Goal: Task Accomplishment & Management: Manage account settings

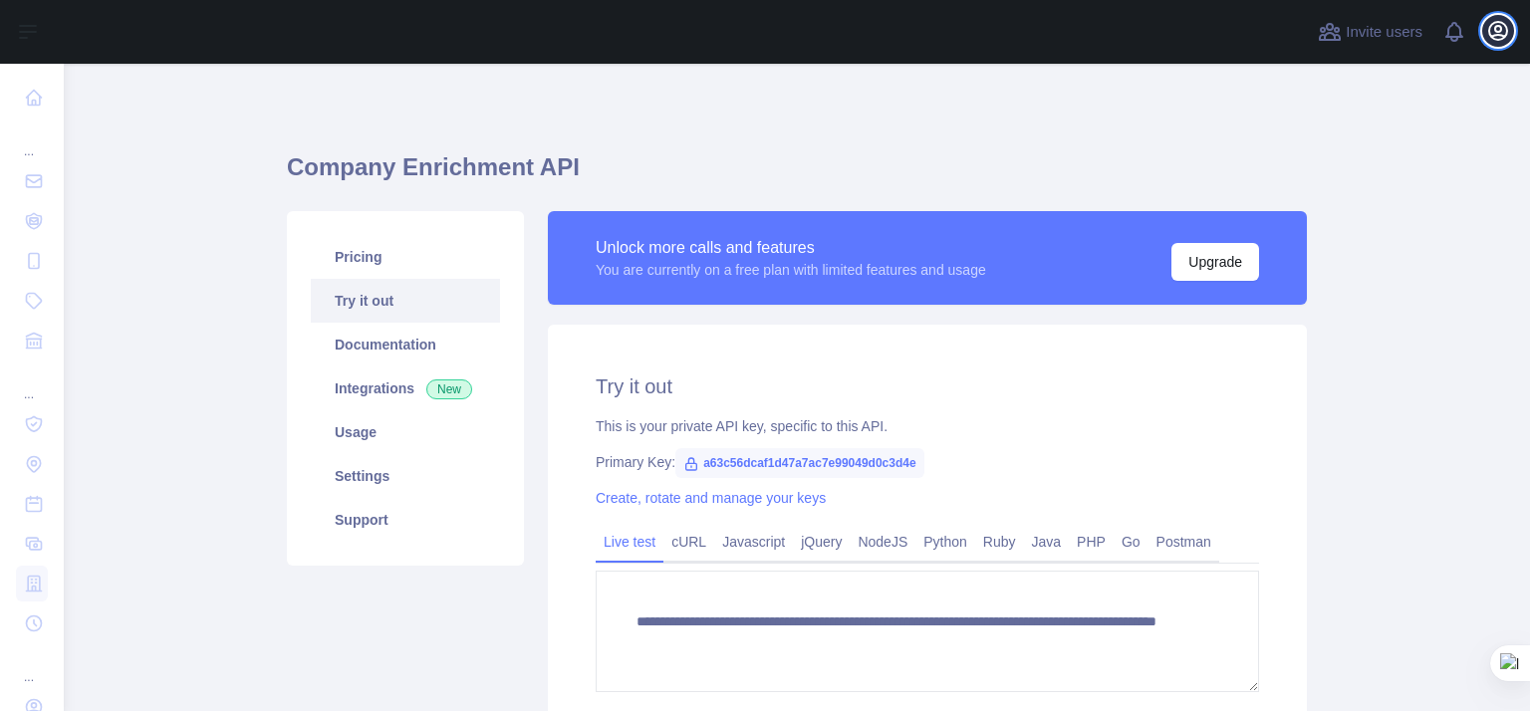
click at [1493, 25] on icon "button" at bounding box center [1498, 31] width 24 height 24
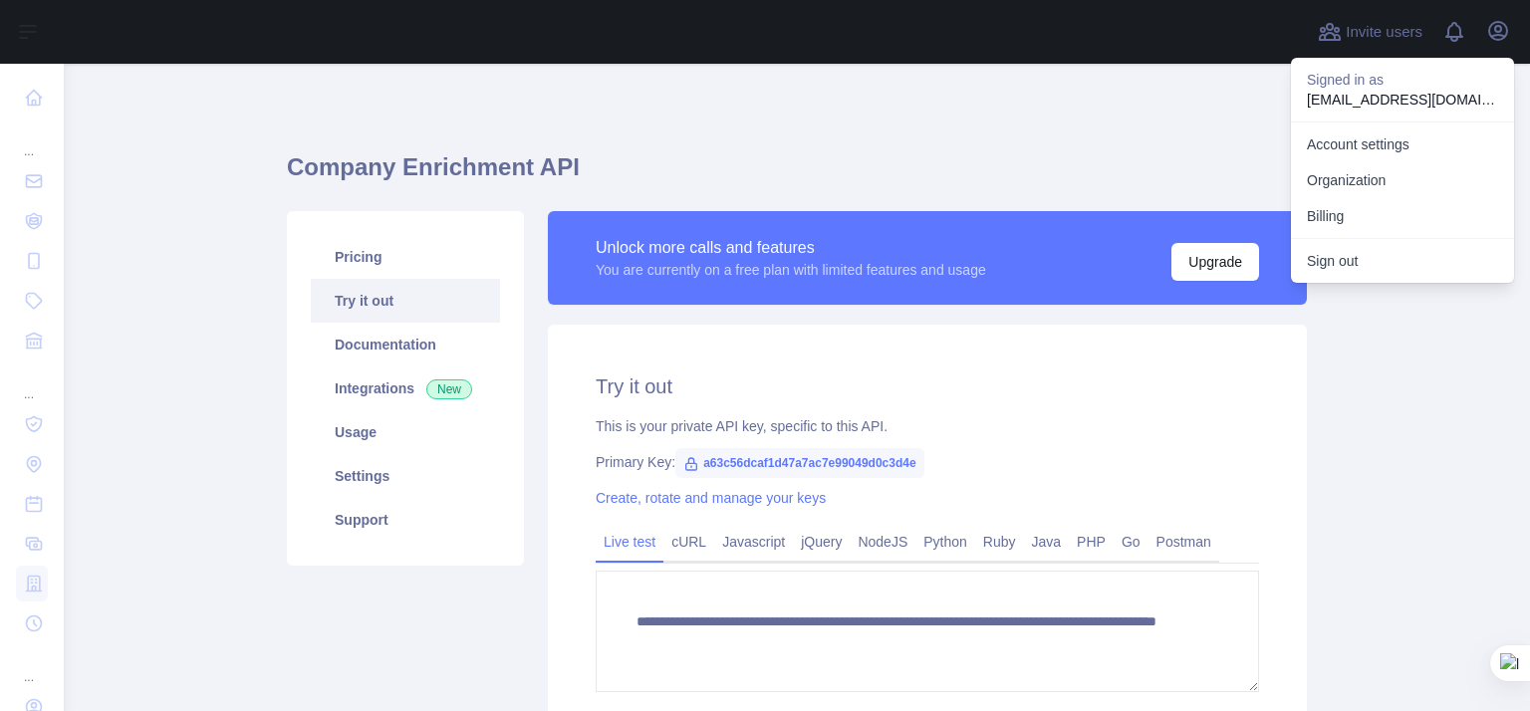
click at [680, 112] on div "**********" at bounding box center [797, 469] width 1020 height 715
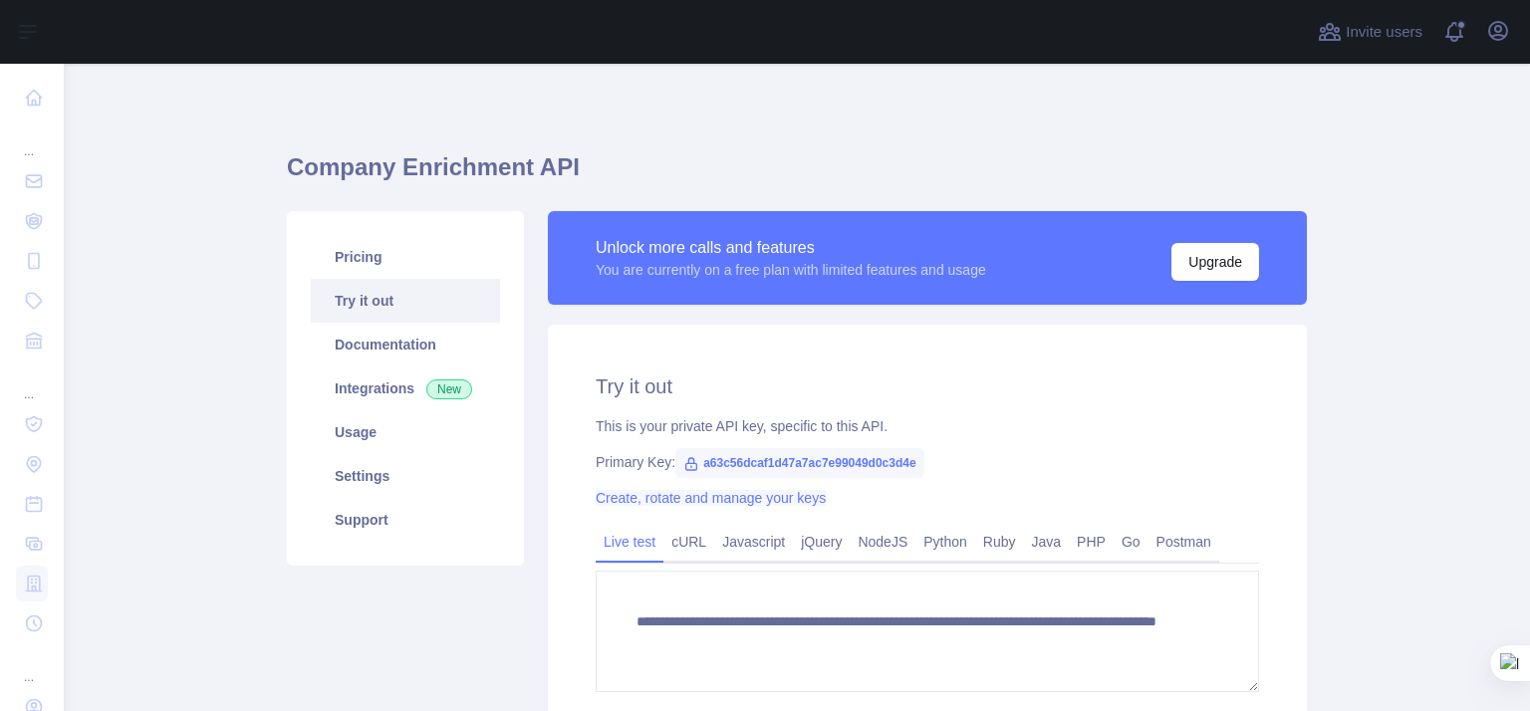
click at [687, 500] on link "Create, rotate and manage your keys" at bounding box center [711, 498] width 230 height 16
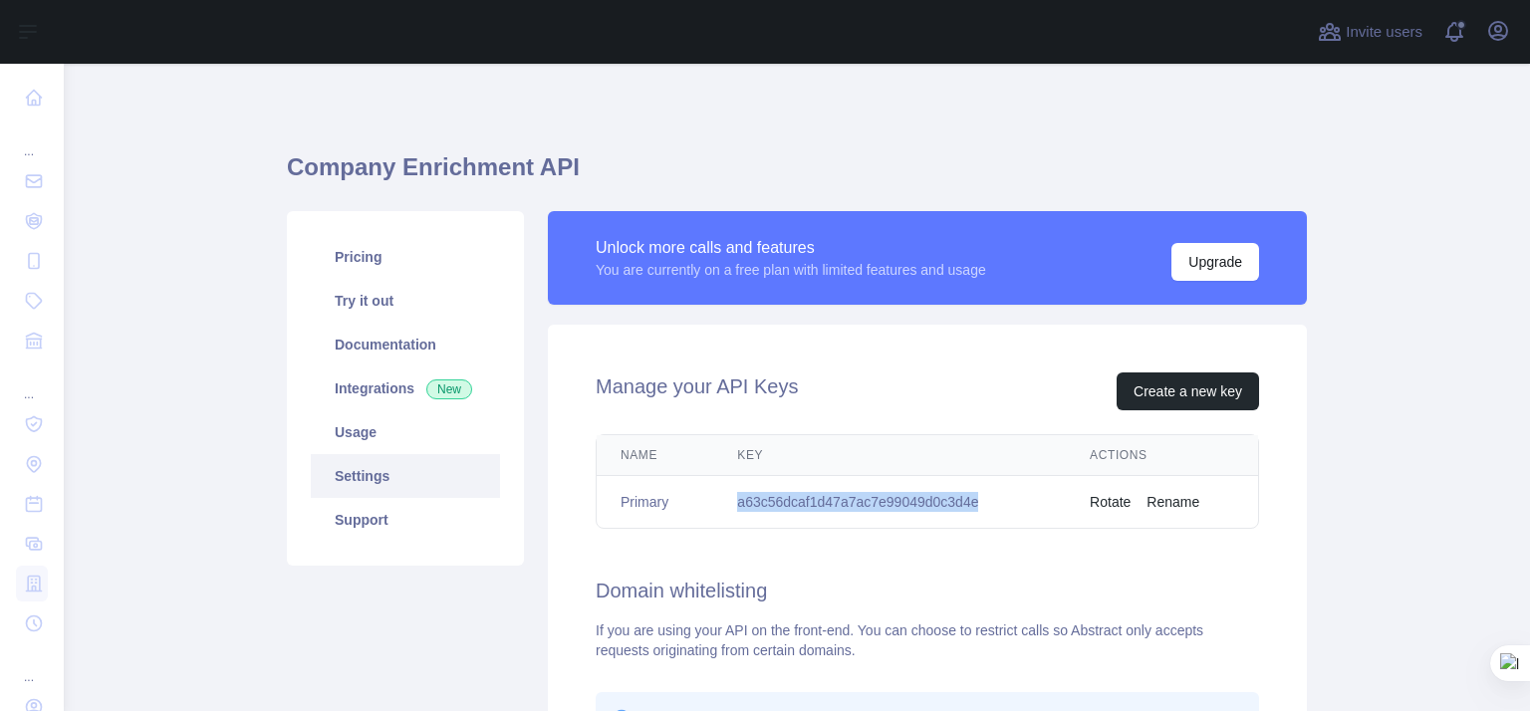
drag, startPoint x: 729, startPoint y: 501, endPoint x: 995, endPoint y: 493, distance: 266.1
click at [995, 493] on td "a63c56dcaf1d47a7ac7e99049d0c3d4e" at bounding box center [889, 502] width 353 height 53
click at [927, 374] on div "Manage your API Keys Create a new key" at bounding box center [928, 392] width 664 height 38
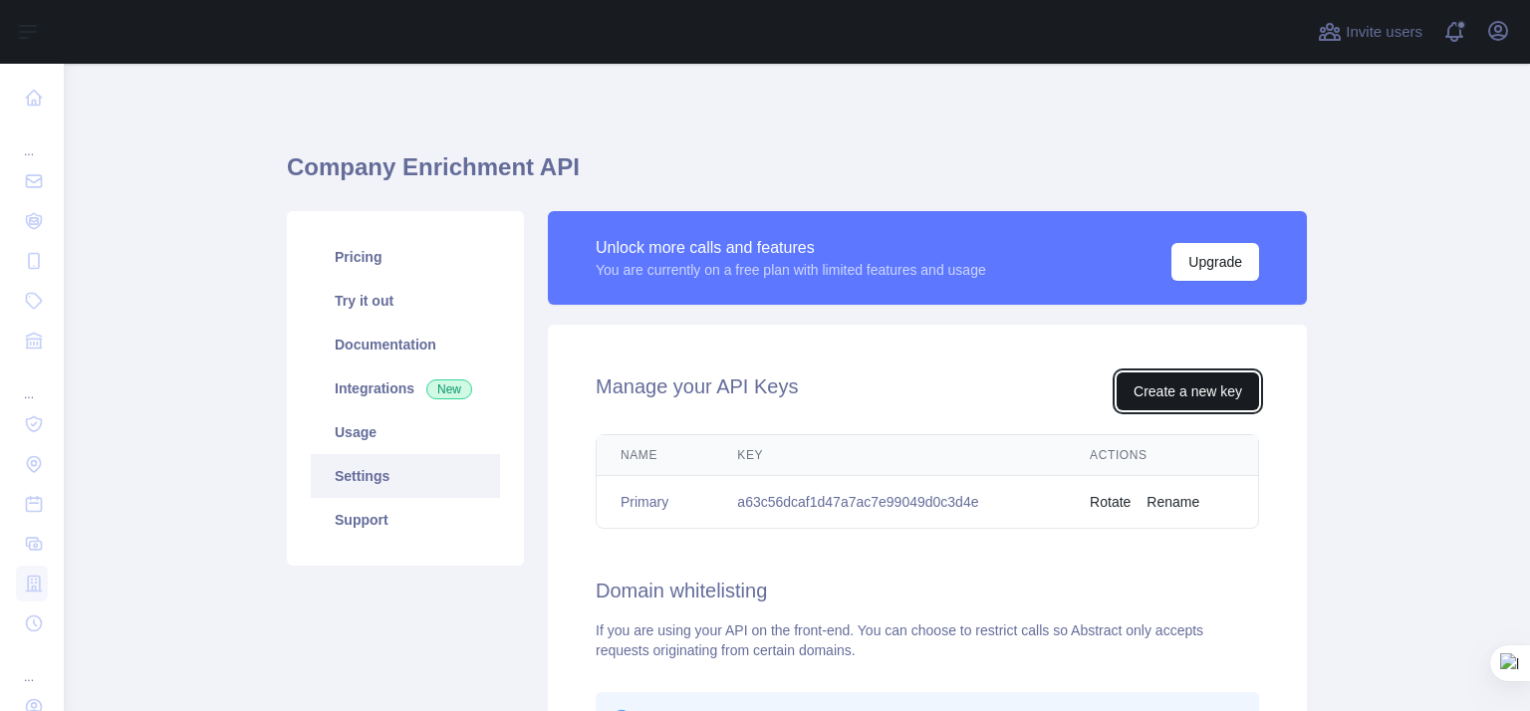
click at [1177, 388] on button "Create a new key" at bounding box center [1188, 392] width 142 height 38
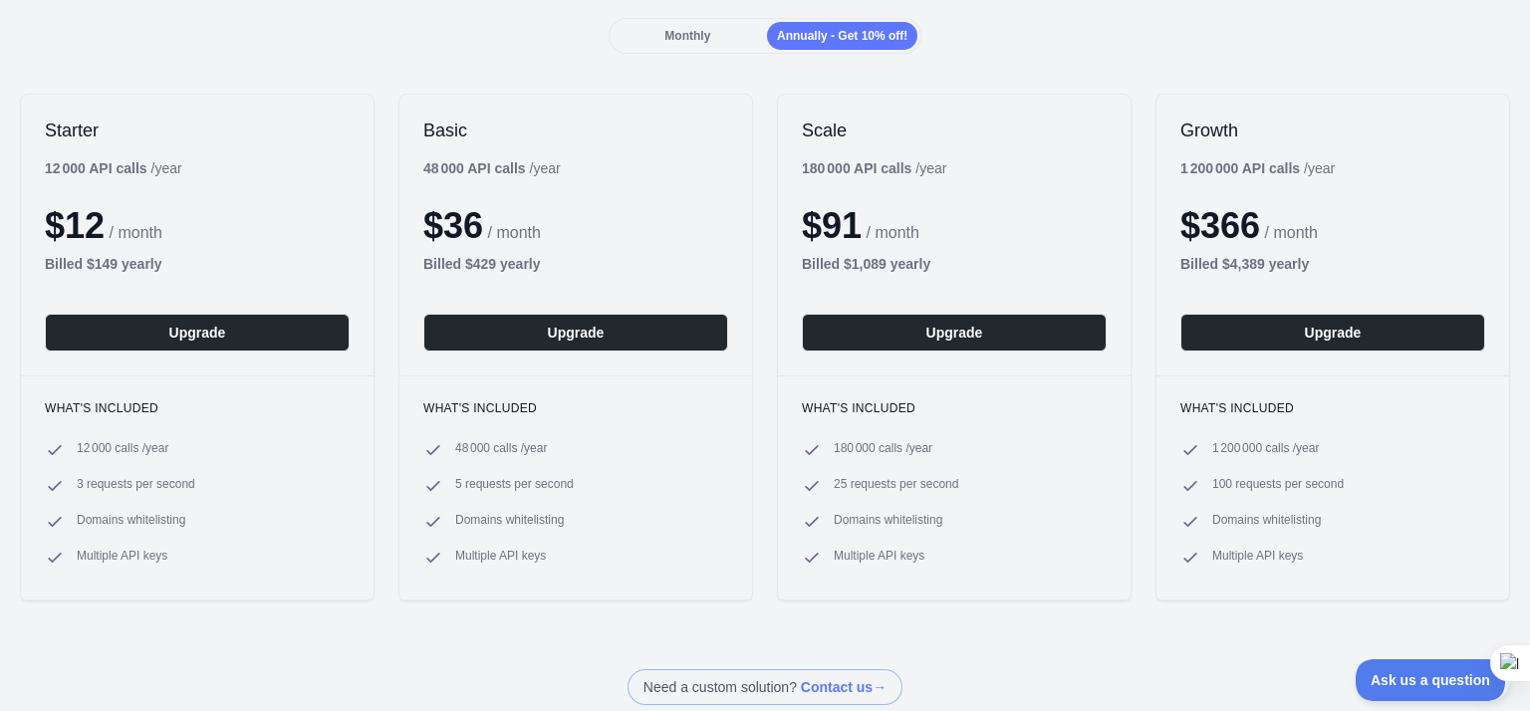
scroll to position [299, 0]
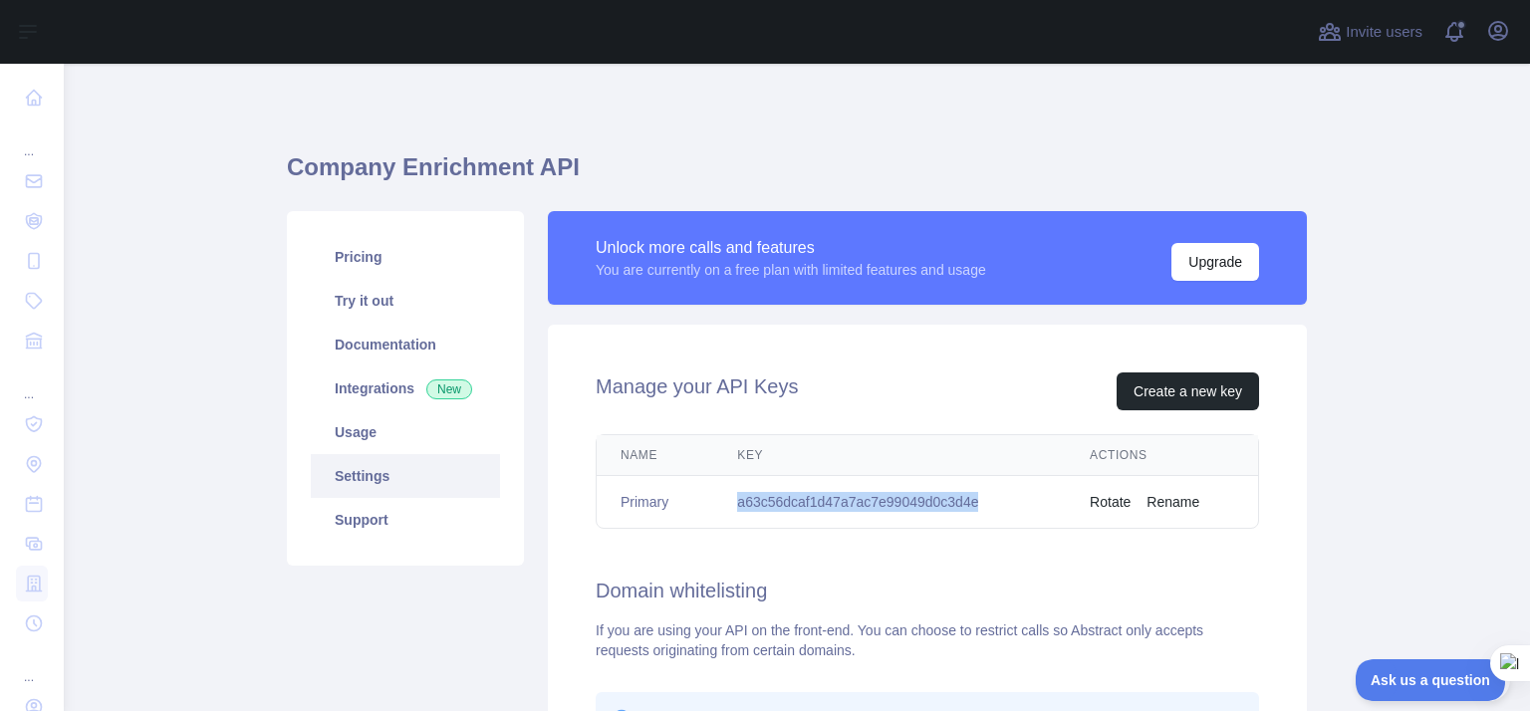
drag, startPoint x: 729, startPoint y: 494, endPoint x: 997, endPoint y: 514, distance: 268.7
click at [997, 514] on td "a63c56dcaf1d47a7ac7e99049d0c3d4e" at bounding box center [889, 502] width 353 height 53
copy td "a63c56dcaf1d47a7ac7e99049d0c3d4e"
